Goal: Register for event/course

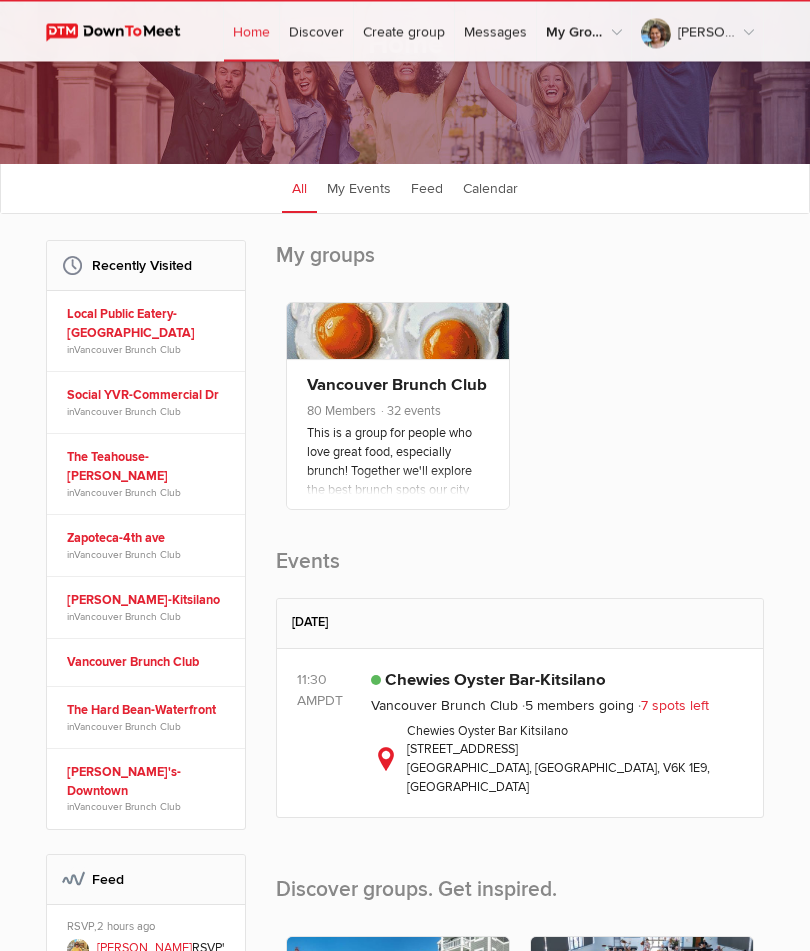
scroll to position [138, 0]
click at [694, 714] on span "7 spots left" at bounding box center [673, 705] width 71 height 17
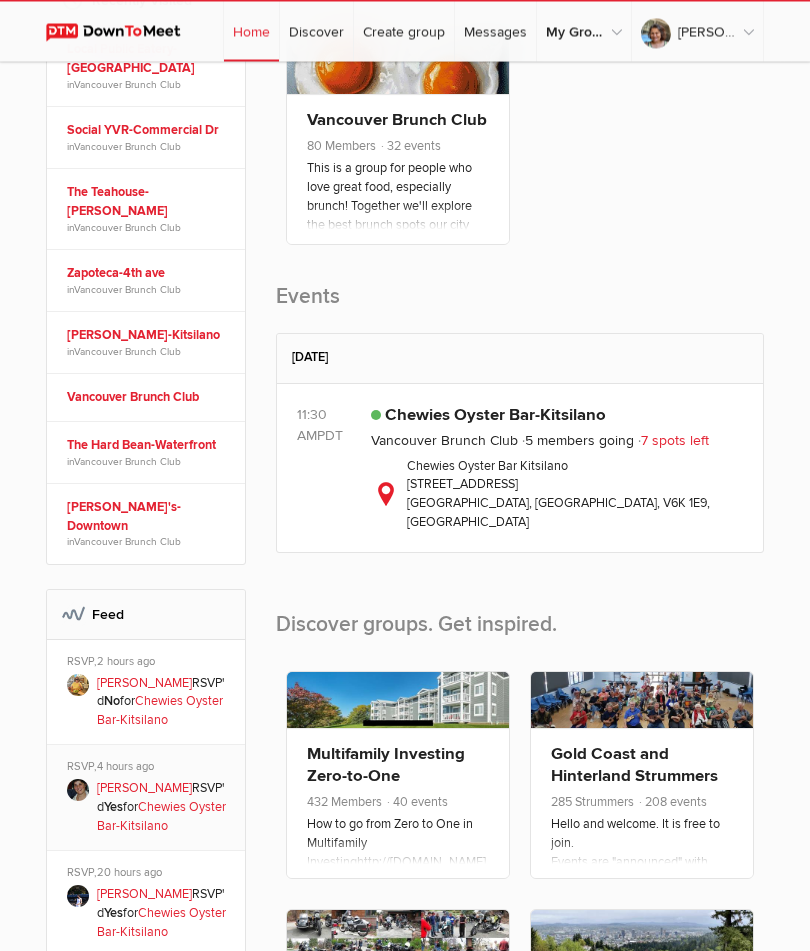
scroll to position [374, 0]
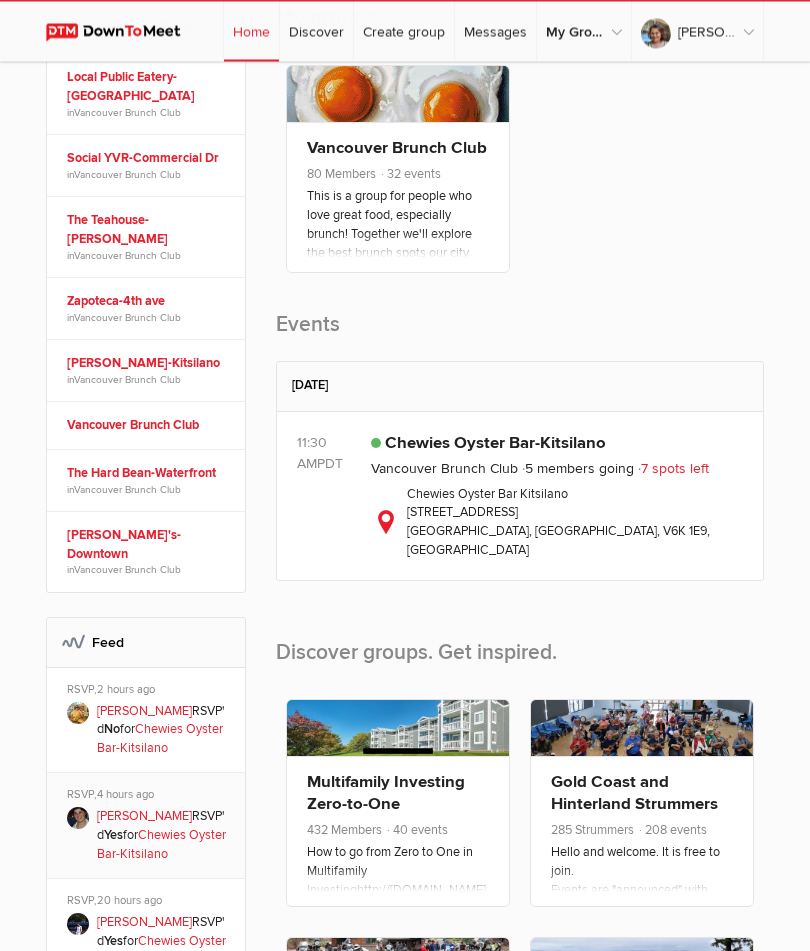
click at [550, 478] on span "5 members going" at bounding box center [578, 469] width 112 height 17
click at [687, 478] on span "7 spots left" at bounding box center [673, 469] width 71 height 17
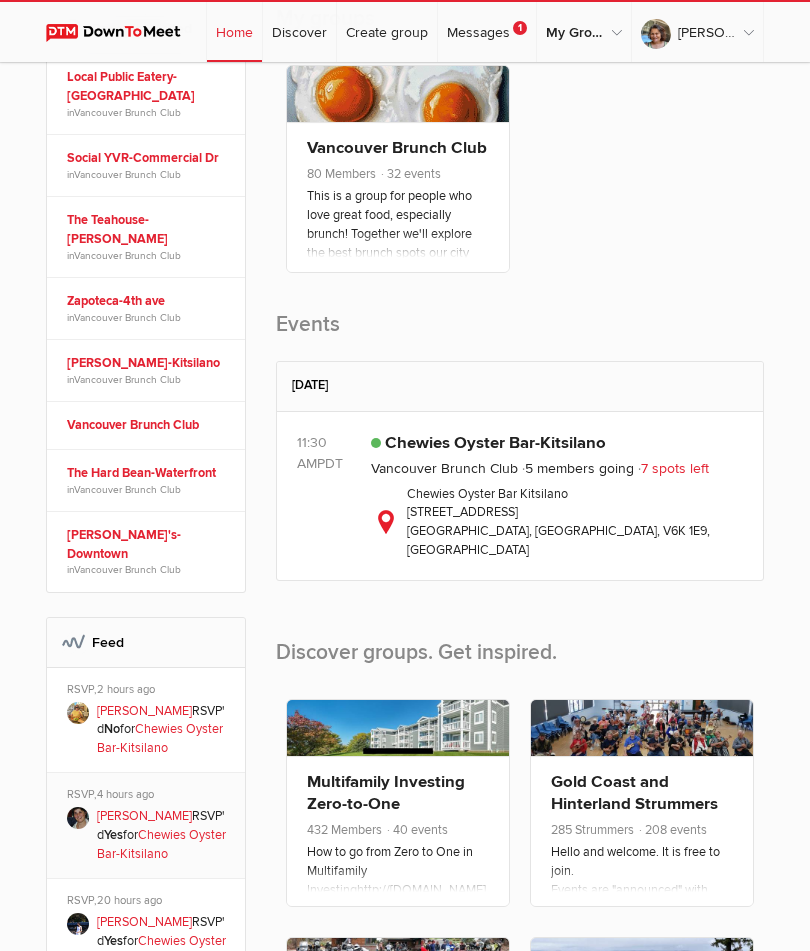
click at [532, 535] on div "Chewies Oyster Bar Kitsilano [STREET_ADDRESS]" at bounding box center [557, 523] width 372 height 76
click at [666, 477] on span "7 spots left" at bounding box center [673, 468] width 71 height 17
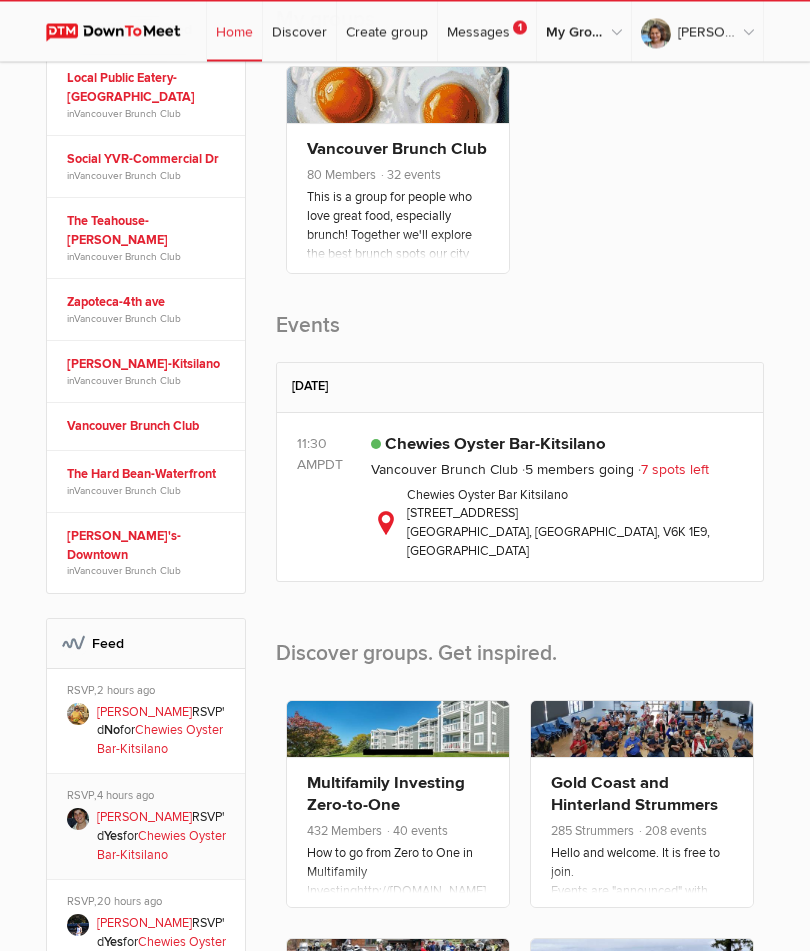
scroll to position [374, 0]
click at [486, 531] on div "Chewies Oyster Bar Kitsilano [STREET_ADDRESS]" at bounding box center [557, 524] width 372 height 76
click at [662, 478] on span "7 spots left" at bounding box center [673, 469] width 71 height 17
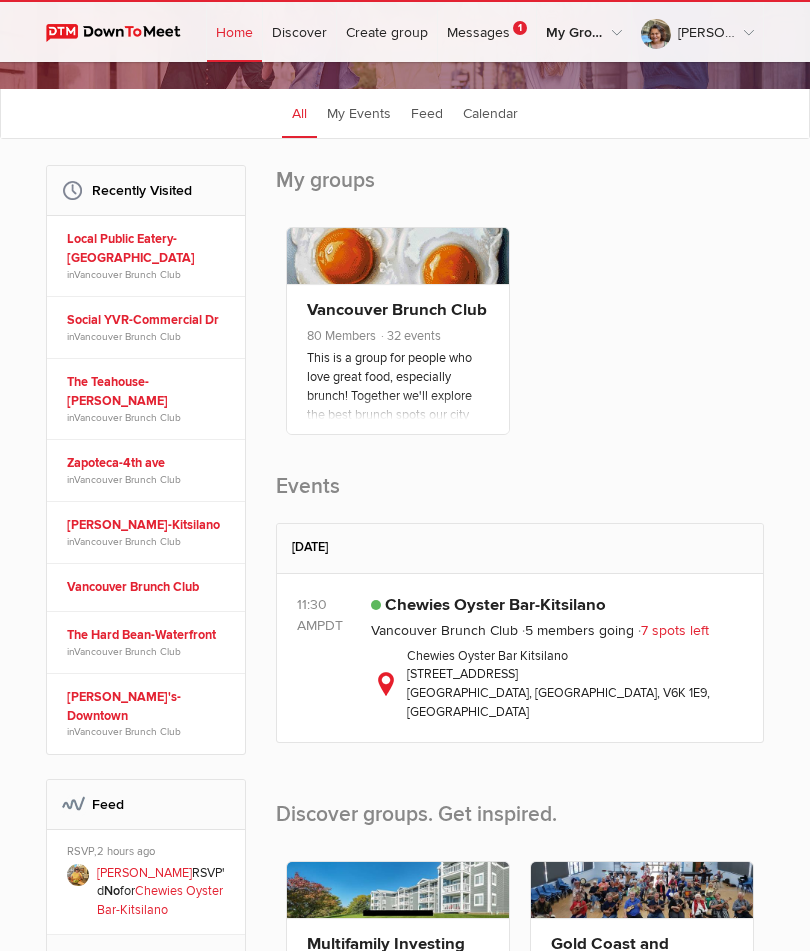
scroll to position [190, 0]
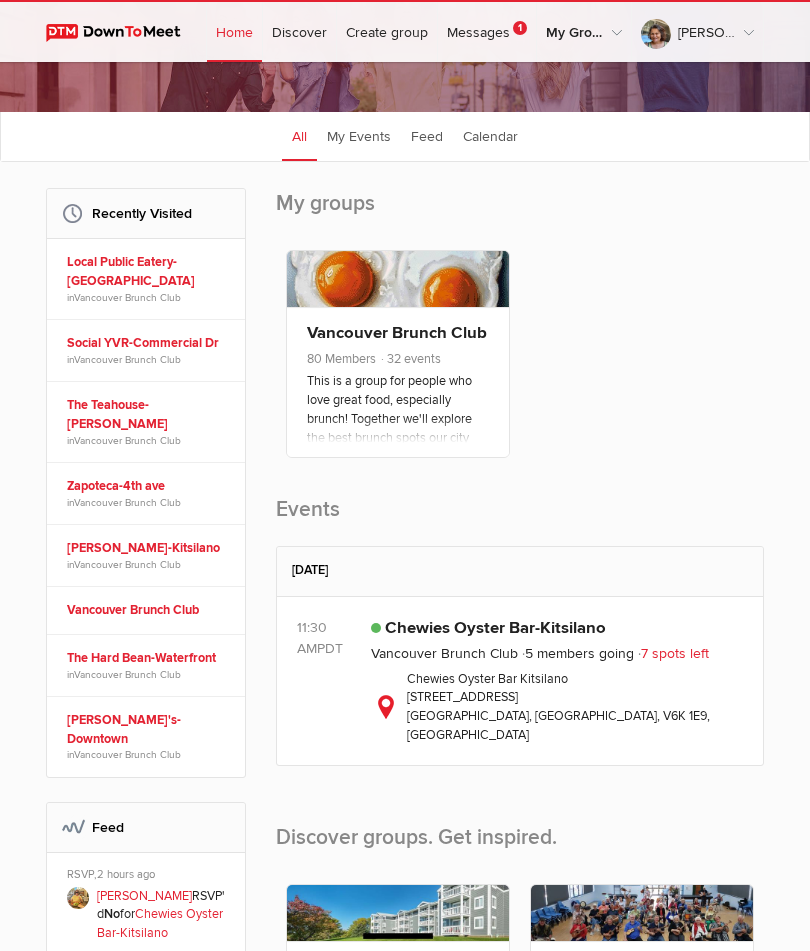
click at [663, 662] on span "7 spots left" at bounding box center [673, 653] width 71 height 17
click at [524, 636] on link "Chewies Oyster Bar-Kitsilano" at bounding box center [495, 628] width 221 height 20
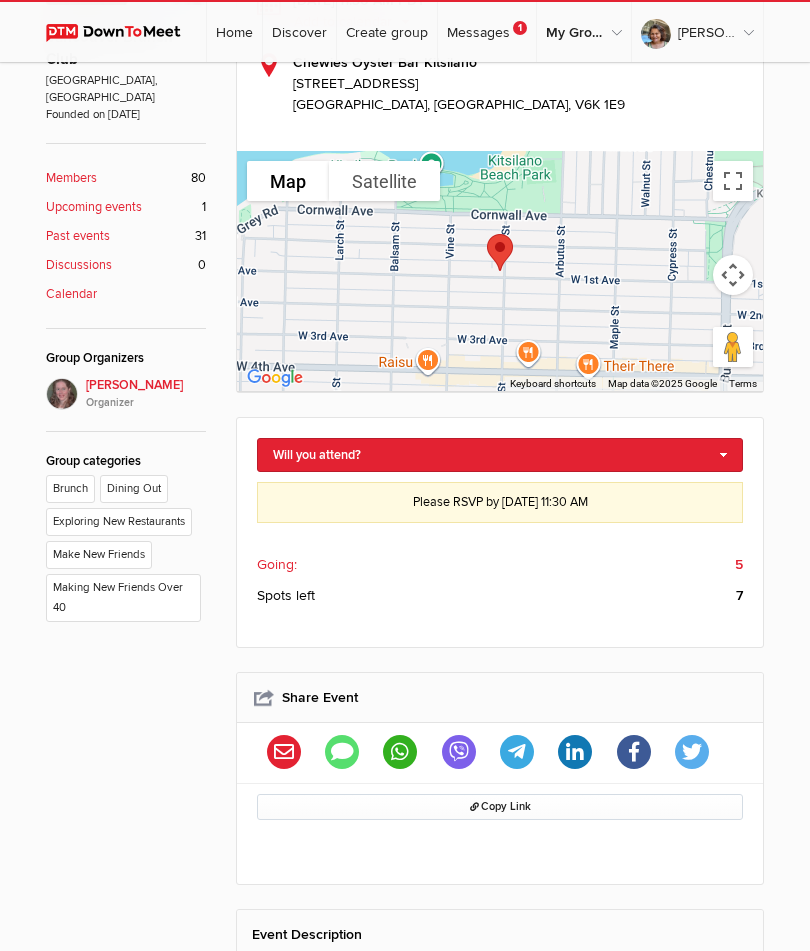
scroll to position [501, 0]
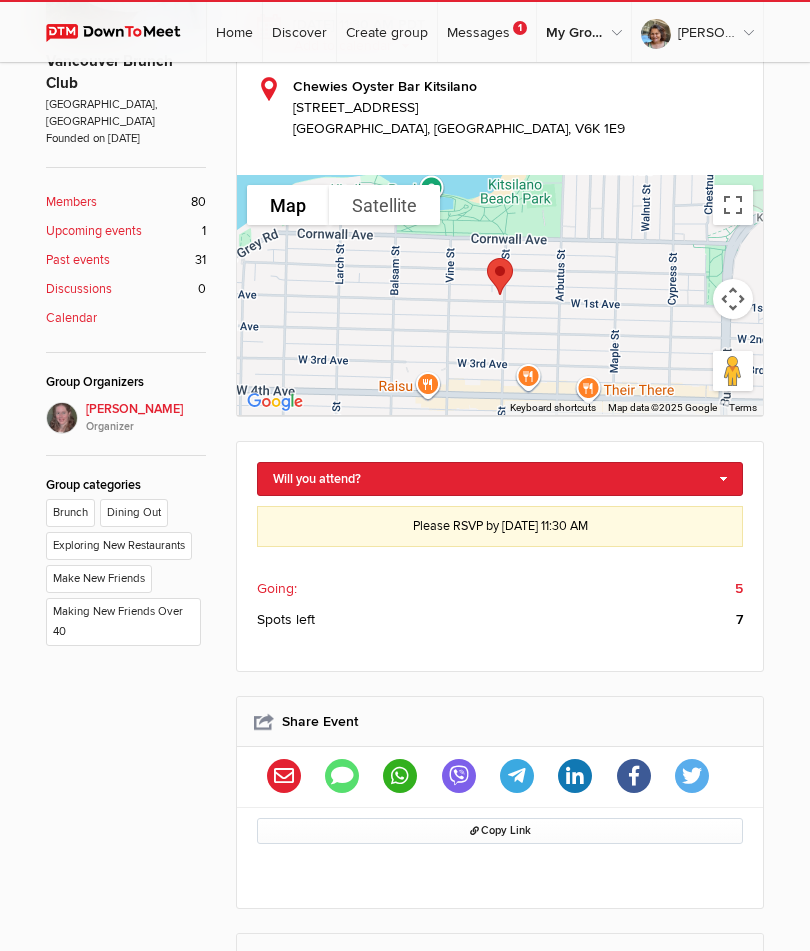
click at [272, 591] on span "Going:" at bounding box center [277, 588] width 40 height 21
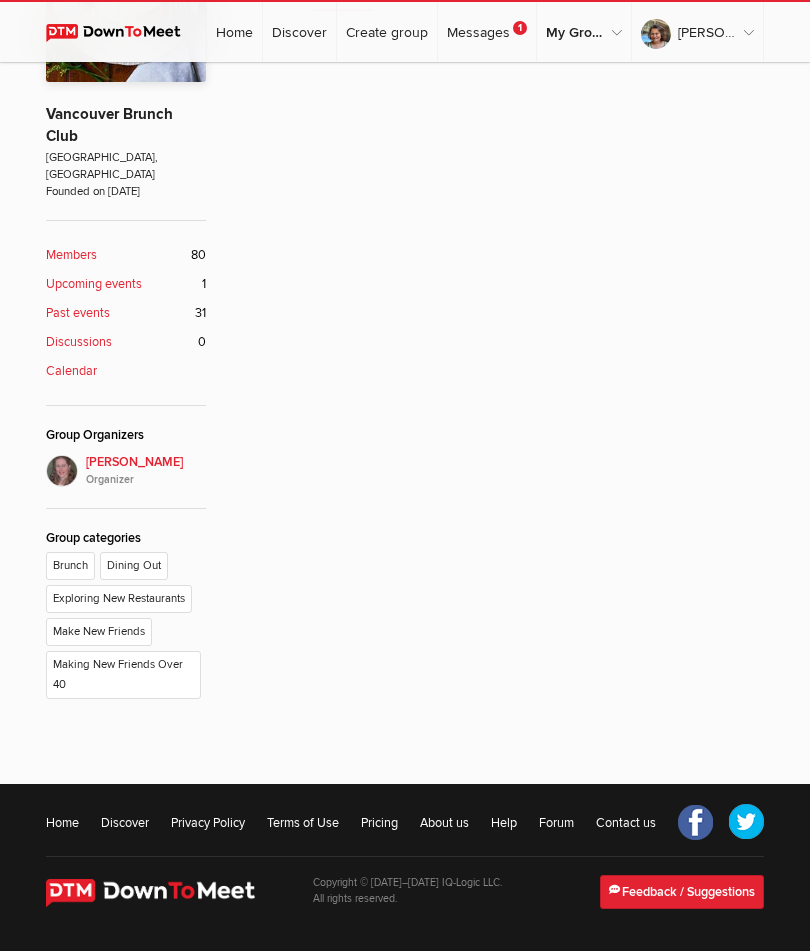
scroll to position [264, 0]
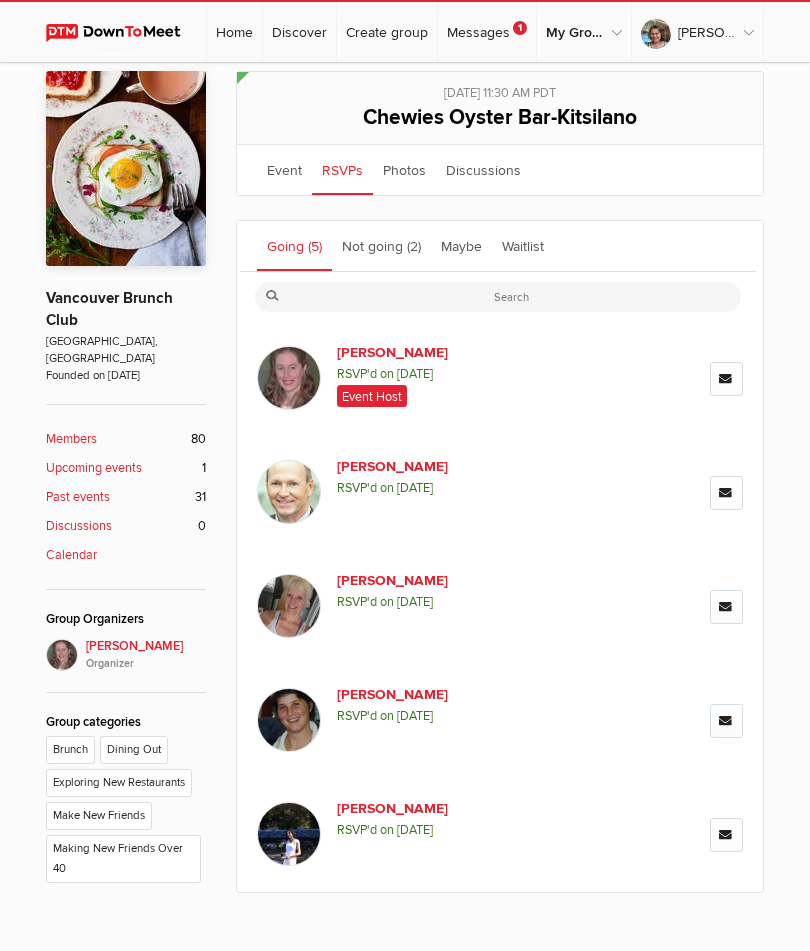
click at [803, 919] on div "Public event Anyone who has access to the group can see the event, description,…" at bounding box center [405, 514] width 810 height 927
